Goal: Check status: Check status

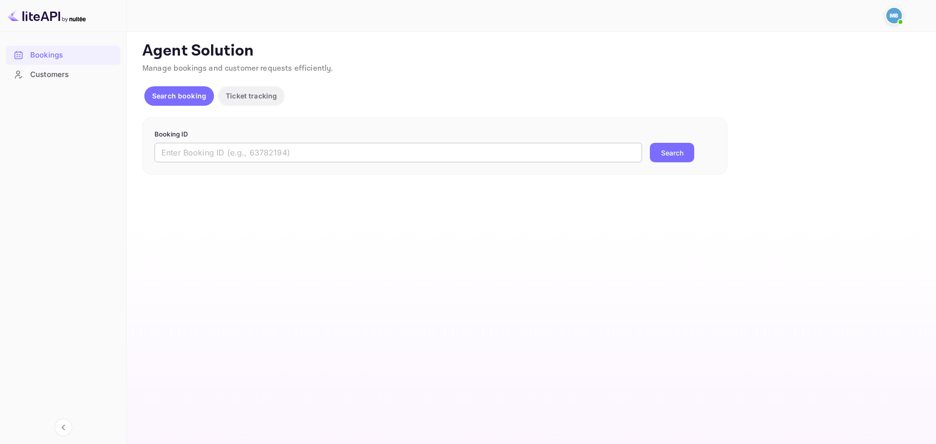
click at [480, 159] on input "text" at bounding box center [397, 152] width 487 height 19
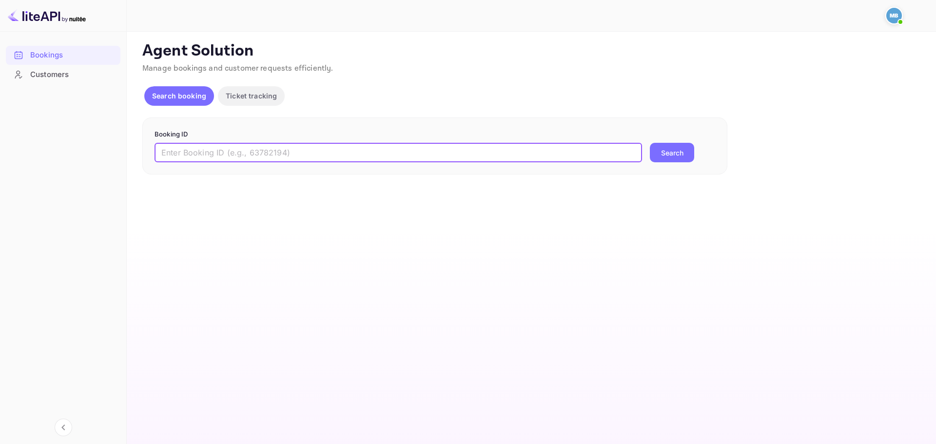
paste input "9280898"
type input "9280898"
click at [683, 153] on button "Search" at bounding box center [672, 152] width 44 height 19
